Goal: Task Accomplishment & Management: Complete application form

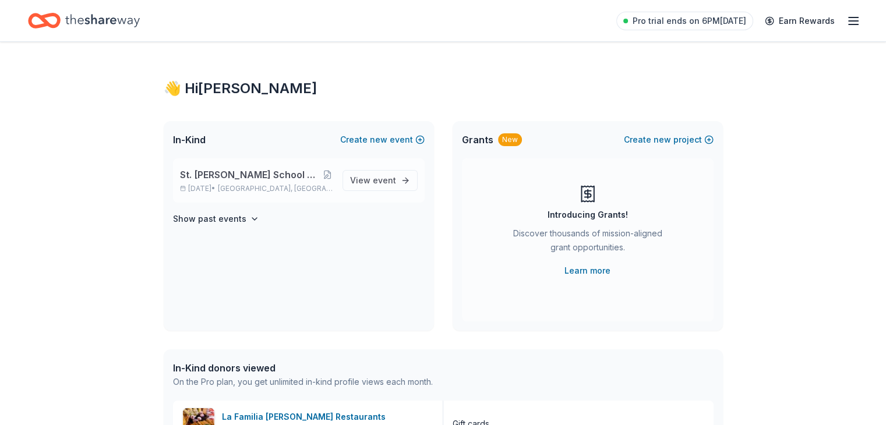
click at [267, 184] on span "[GEOGRAPHIC_DATA], [GEOGRAPHIC_DATA]" at bounding box center [275, 188] width 115 height 9
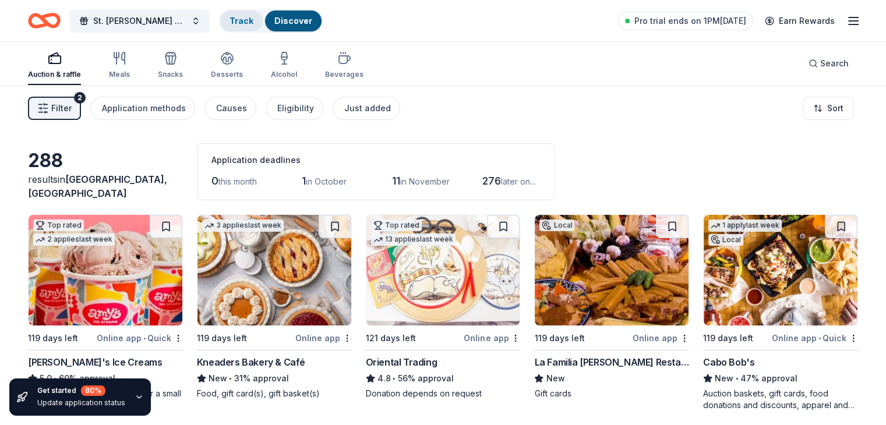
click at [253, 22] on link "Track" at bounding box center [242, 21] width 24 height 10
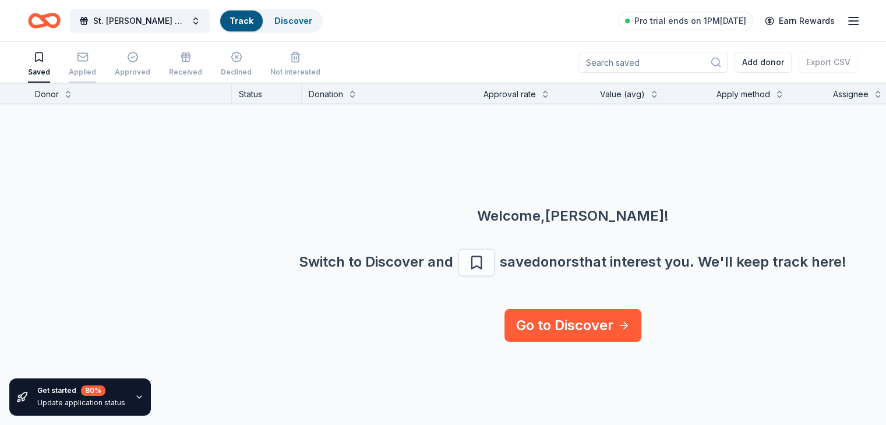
click at [89, 59] on icon "button" at bounding box center [83, 57] width 12 height 12
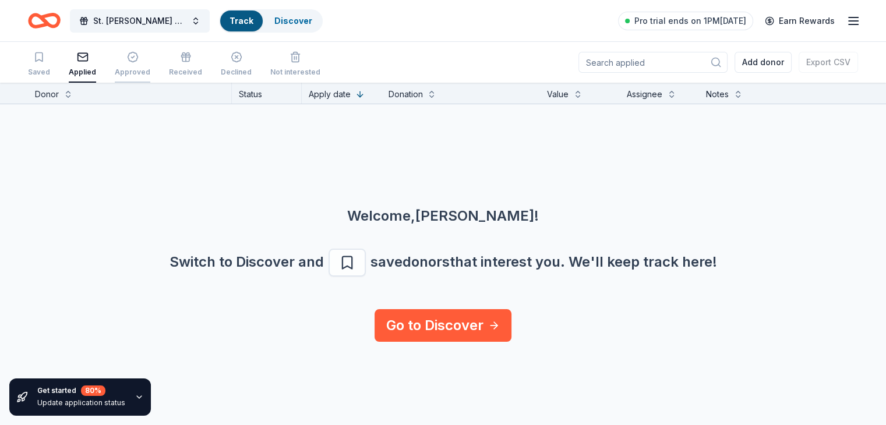
click at [145, 64] on div "Approved" at bounding box center [133, 64] width 36 height 26
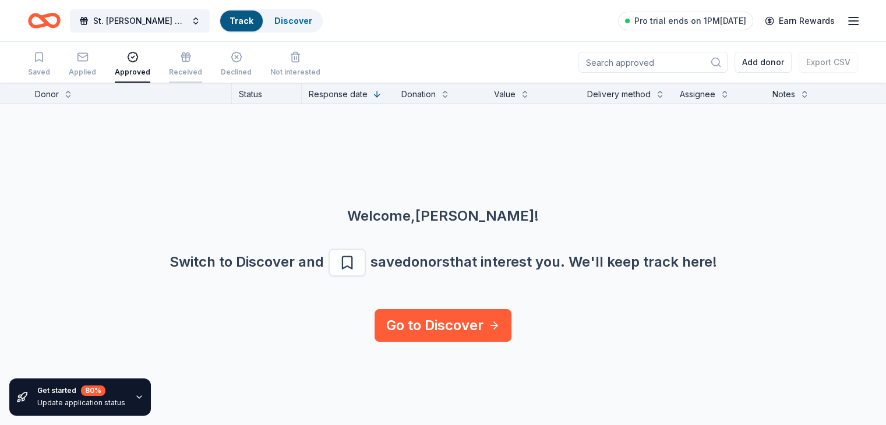
click at [192, 62] on icon "button" at bounding box center [186, 57] width 12 height 12
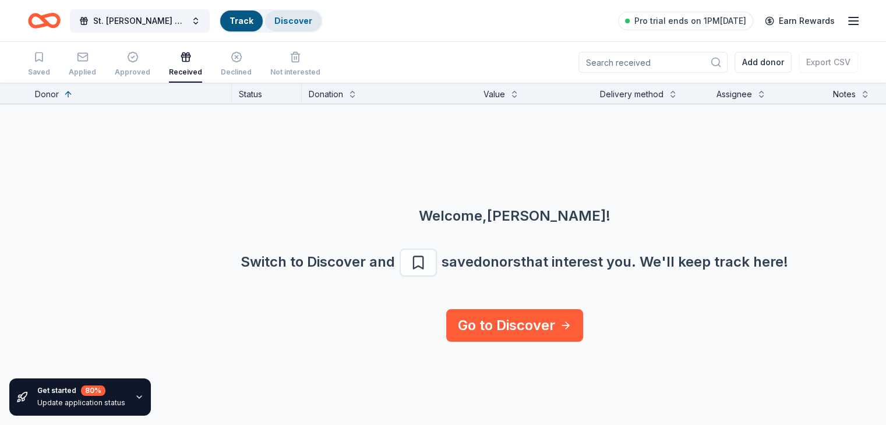
click at [310, 27] on div "Discover" at bounding box center [293, 20] width 57 height 21
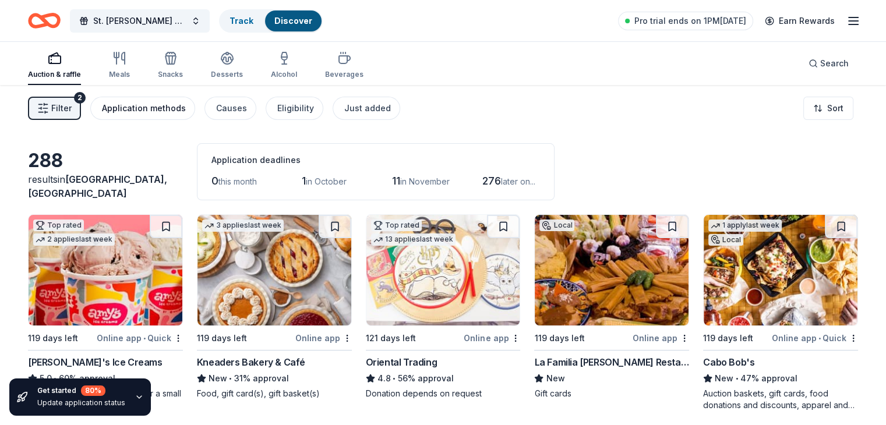
click at [150, 112] on div "Application methods" at bounding box center [144, 108] width 84 height 14
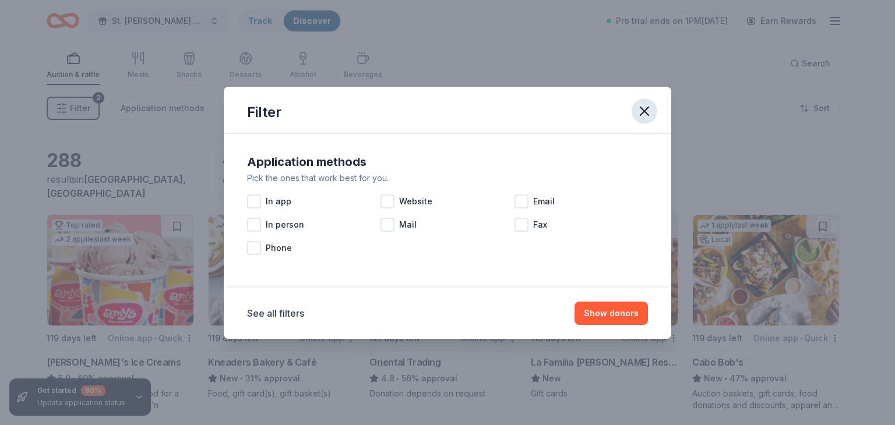
click at [649, 115] on icon "button" at bounding box center [644, 111] width 16 height 16
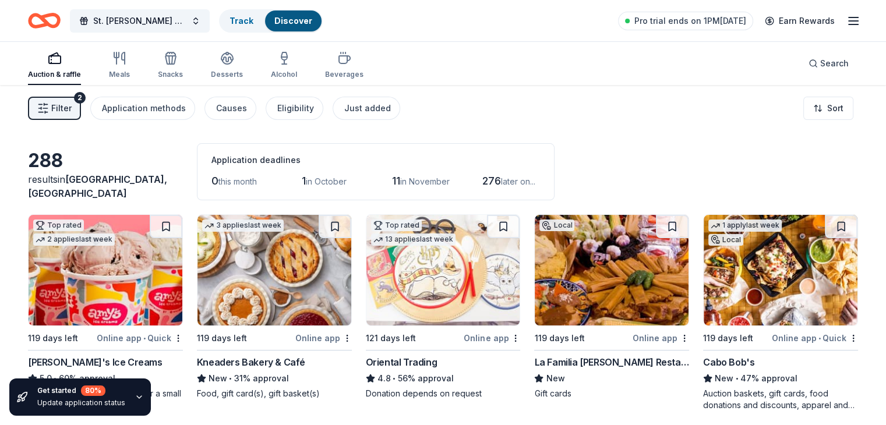
click at [346, 179] on span "in October" at bounding box center [326, 182] width 41 height 10
click at [126, 64] on icon "button" at bounding box center [119, 58] width 14 height 14
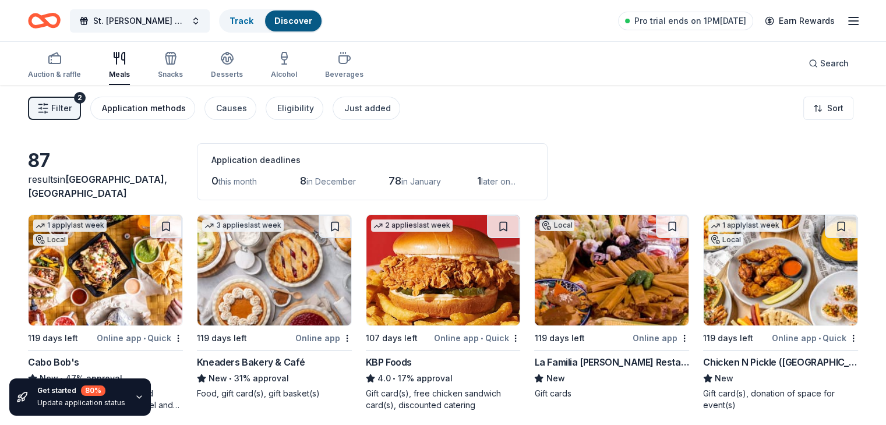
click at [160, 115] on button "Application methods" at bounding box center [142, 108] width 105 height 23
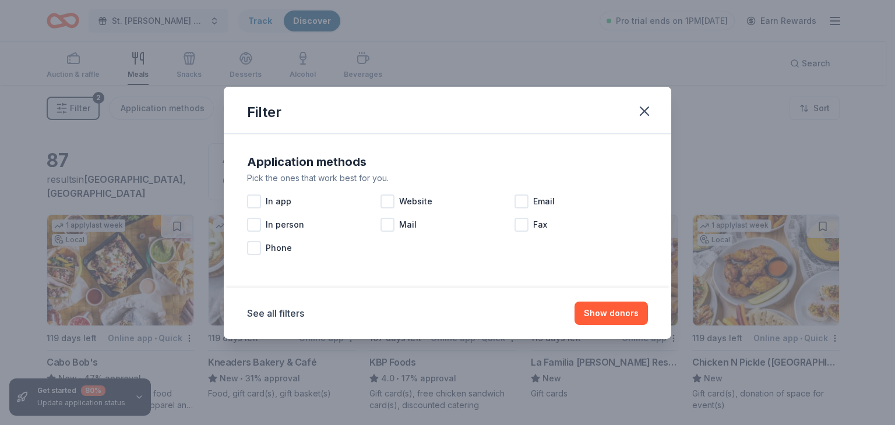
click at [82, 107] on div "Filter Application methods Pick the ones that work best for you. In app Website…" at bounding box center [447, 212] width 895 height 425
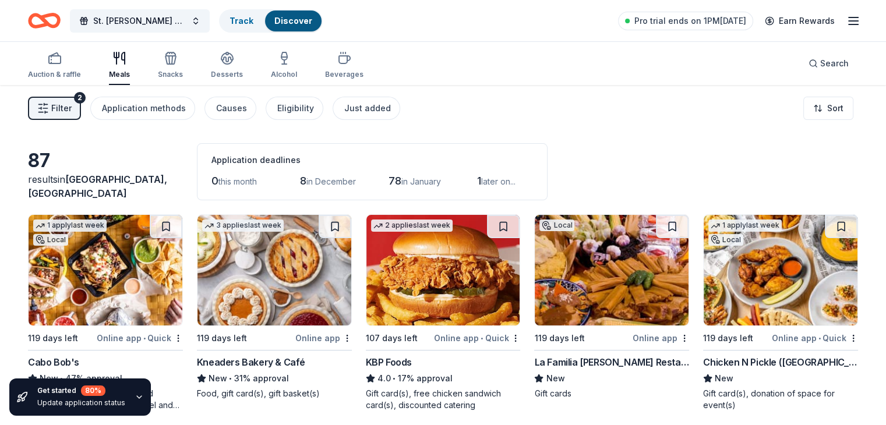
click at [49, 108] on icon "button" at bounding box center [43, 109] width 12 height 12
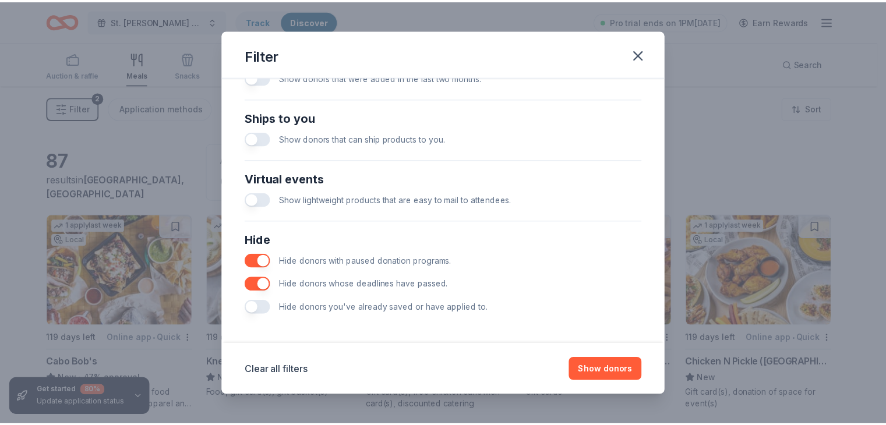
scroll to position [499, 0]
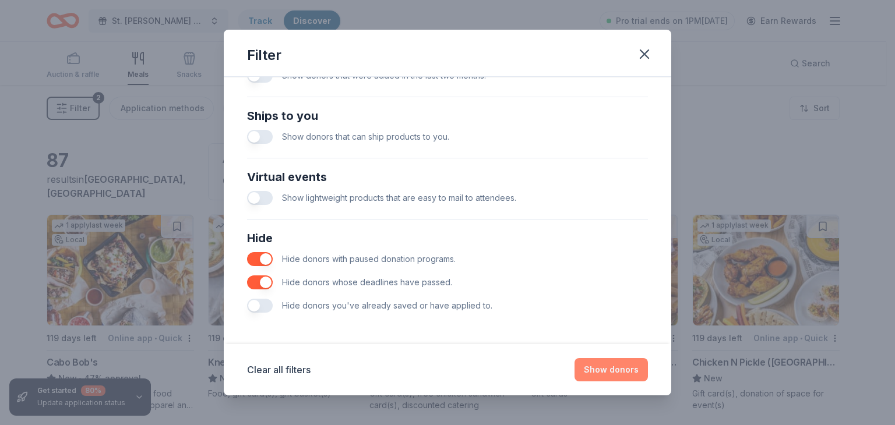
click at [601, 369] on button "Show donors" at bounding box center [611, 369] width 73 height 23
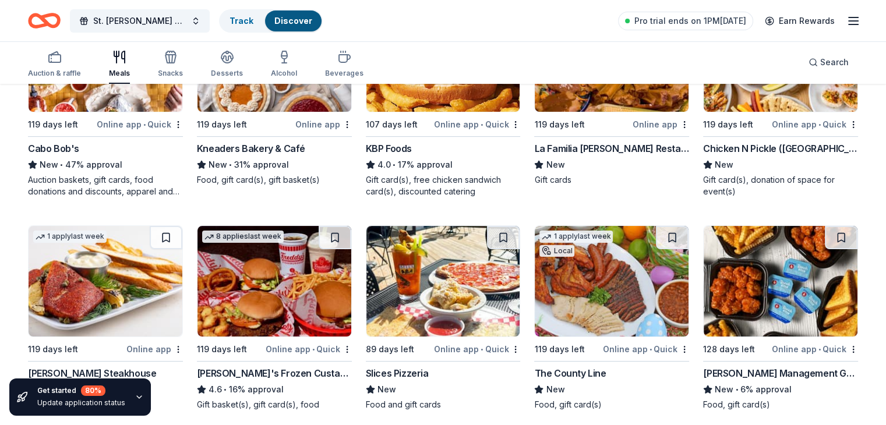
scroll to position [291, 0]
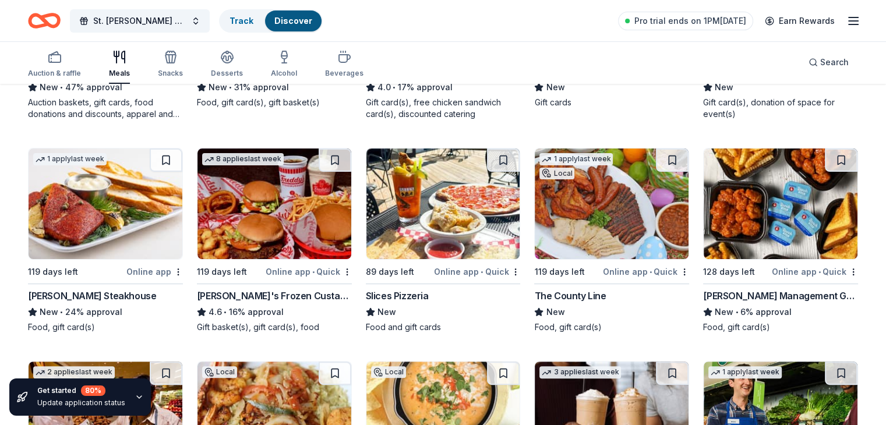
click at [124, 211] on img at bounding box center [106, 204] width 154 height 111
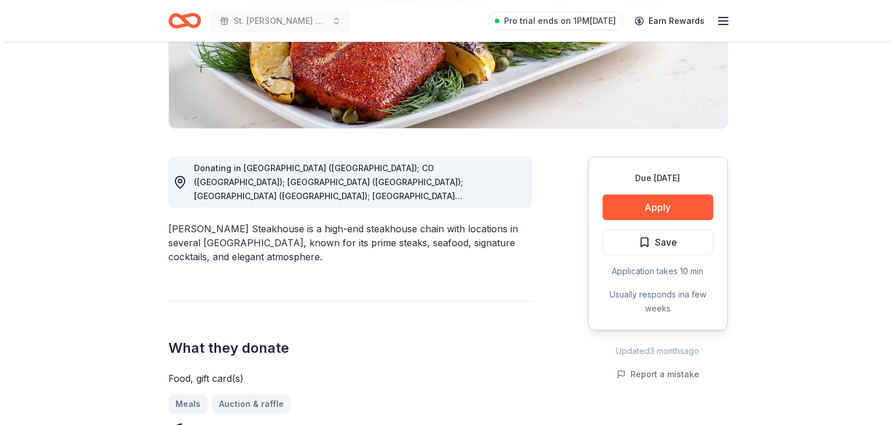
scroll to position [233, 0]
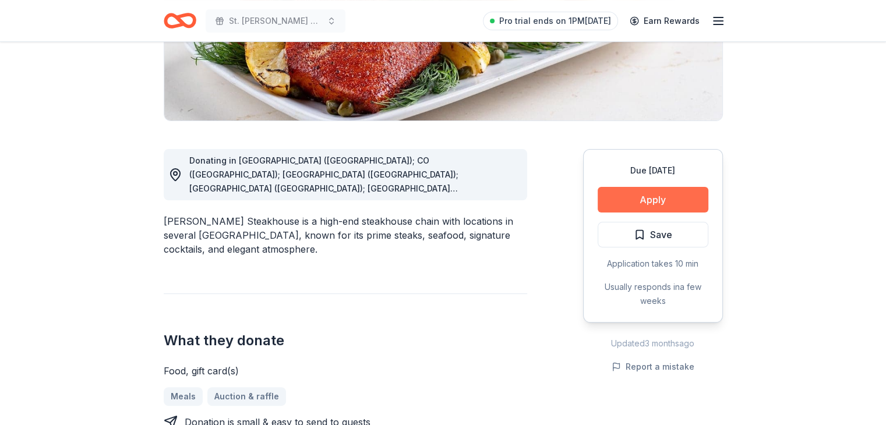
click at [669, 207] on button "Apply" at bounding box center [653, 200] width 111 height 26
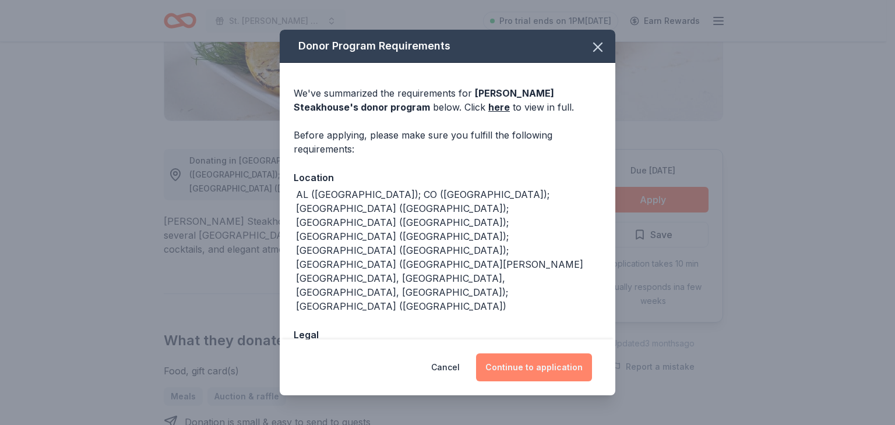
click at [552, 359] on button "Continue to application" at bounding box center [534, 368] width 116 height 28
